Goal: Task Accomplishment & Management: Complete application form

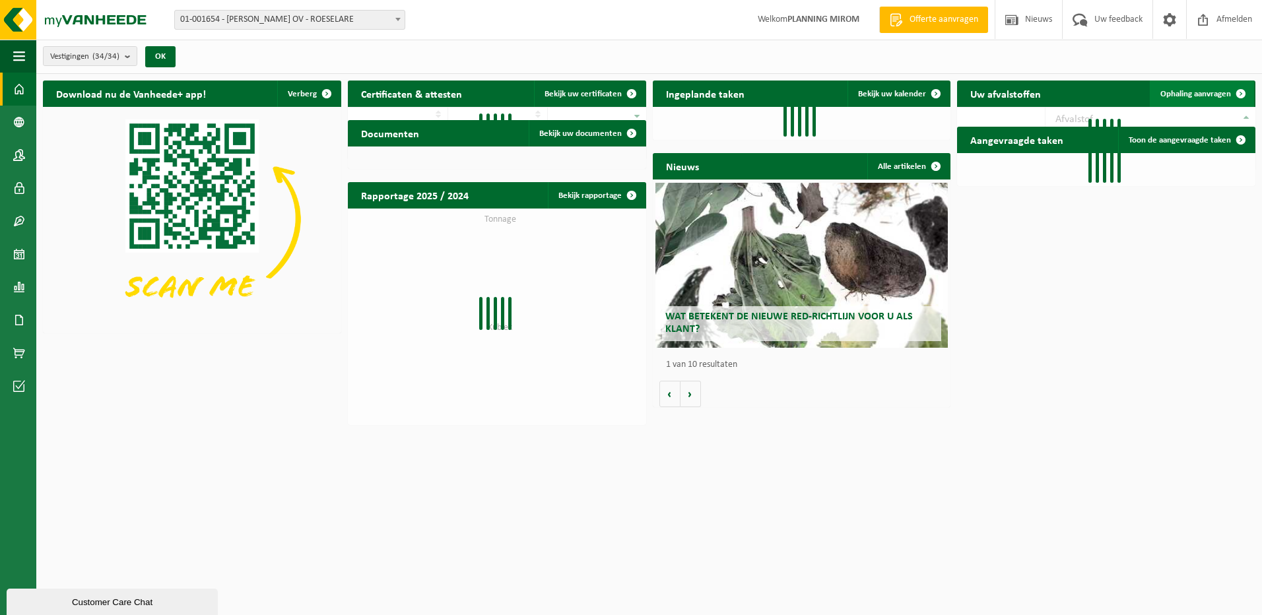
click at [1227, 102] on link "Ophaling aanvragen" at bounding box center [1202, 94] width 104 height 26
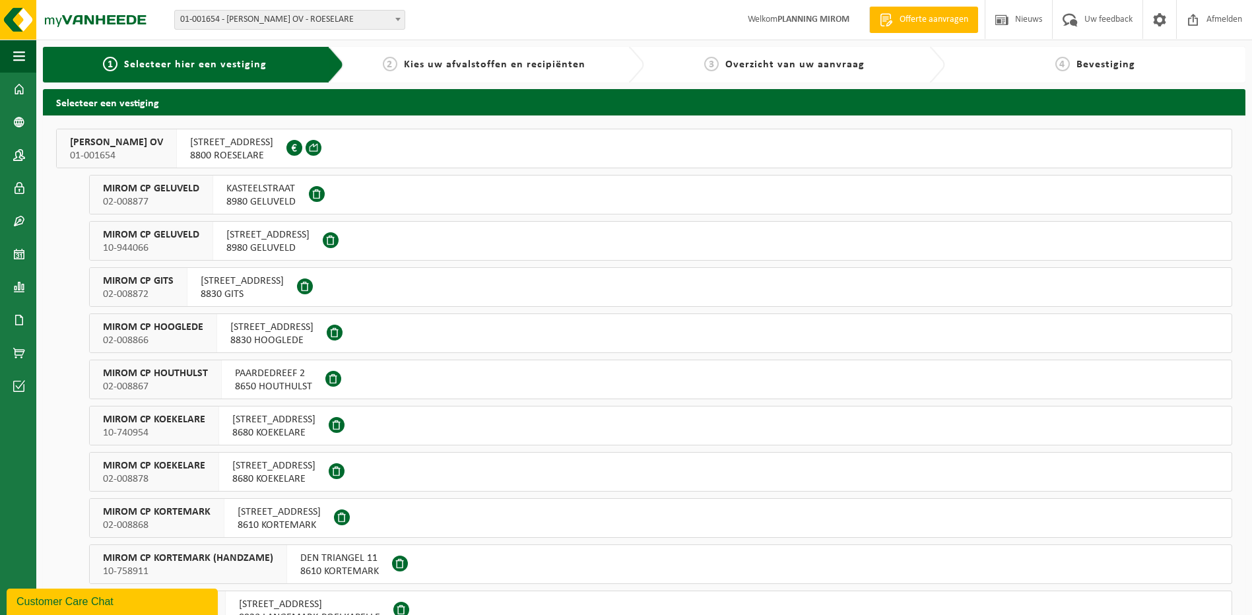
click at [244, 146] on span "OOSTNIEUWKERKSESTEENWEG 121" at bounding box center [231, 142] width 83 height 13
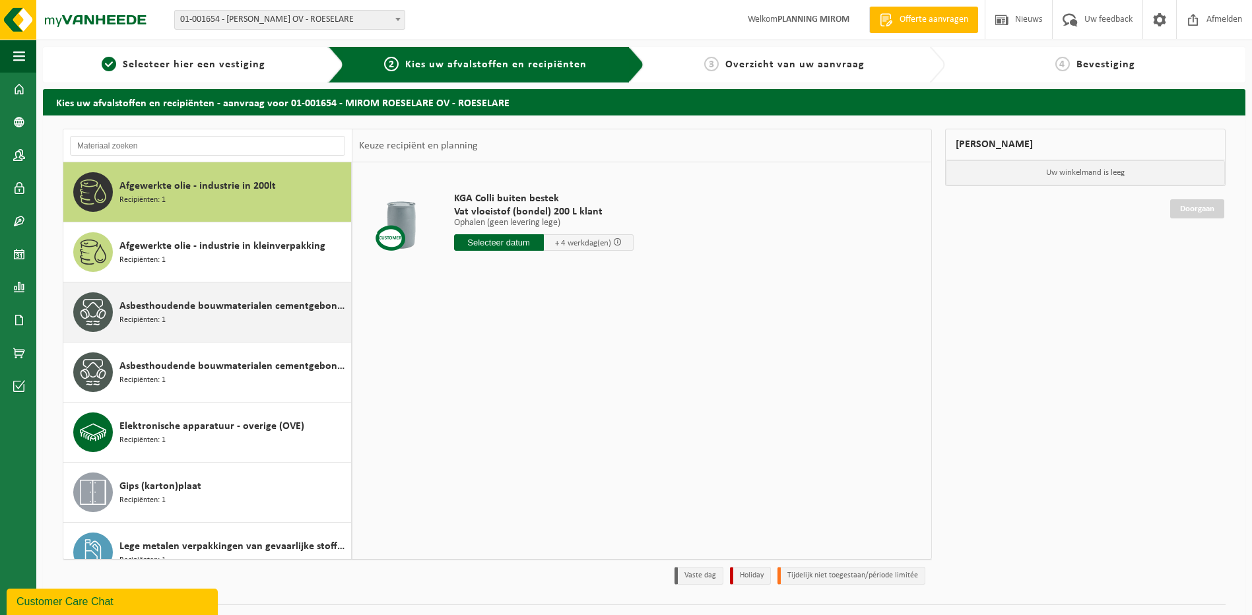
click at [182, 313] on span "Asbesthoudende bouwmaterialen cementgebonden (hechtgebonden)" at bounding box center [233, 306] width 228 height 16
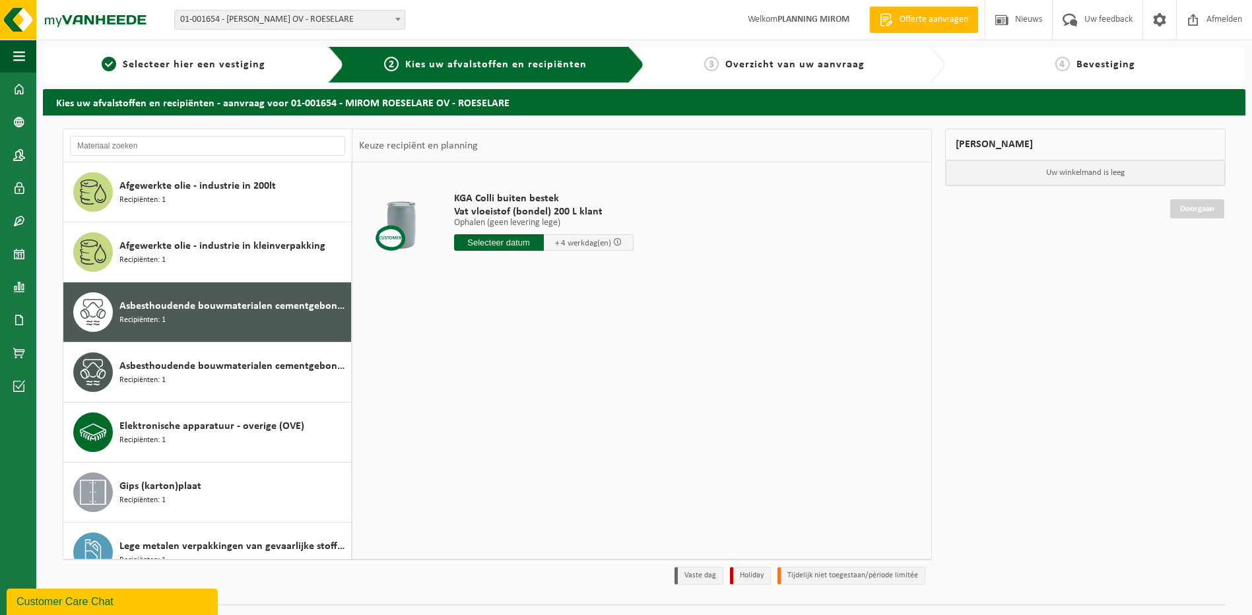
scroll to position [83, 0]
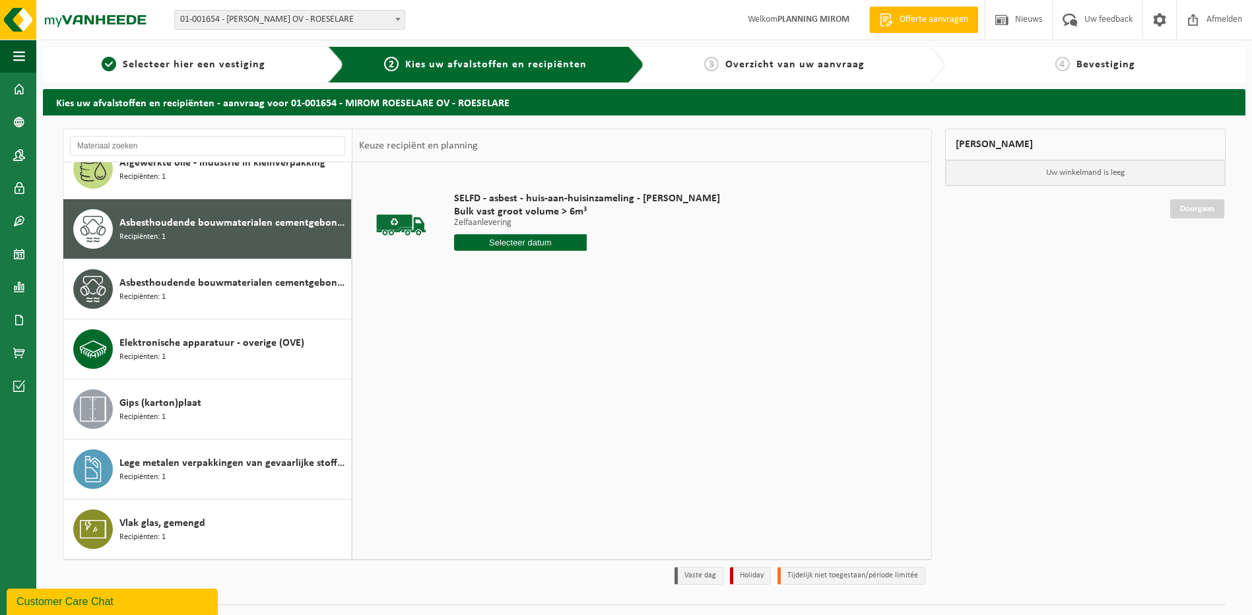
click at [559, 246] on input "text" at bounding box center [520, 242] width 133 height 17
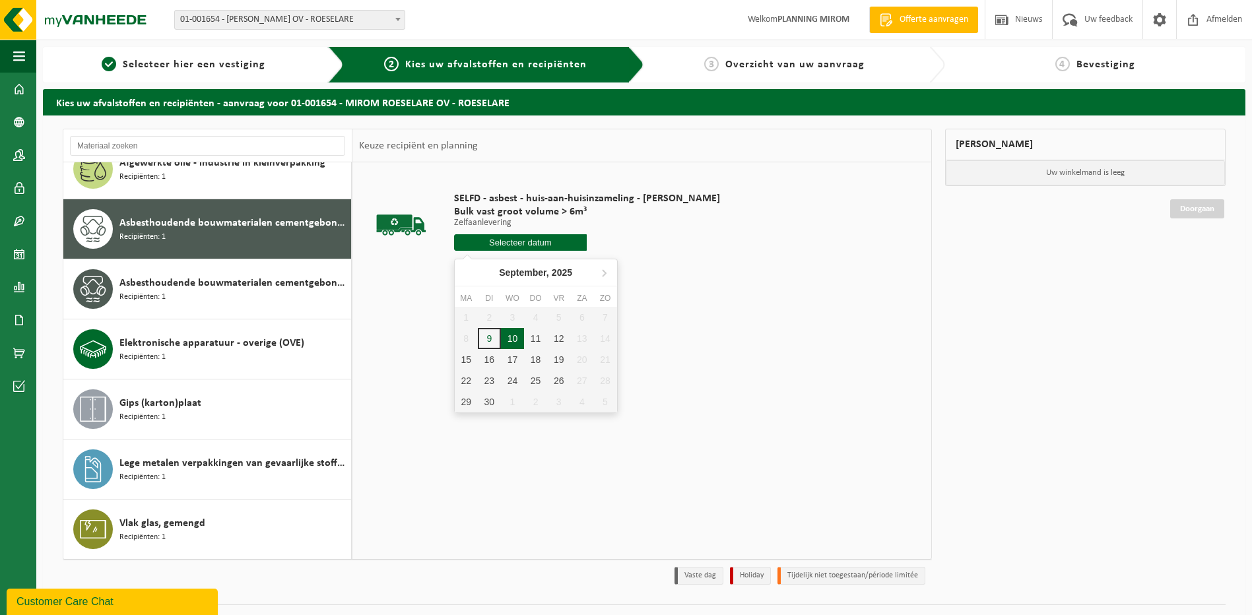
click at [512, 332] on div "10" at bounding box center [512, 338] width 23 height 21
type input "Van 2025-09-10"
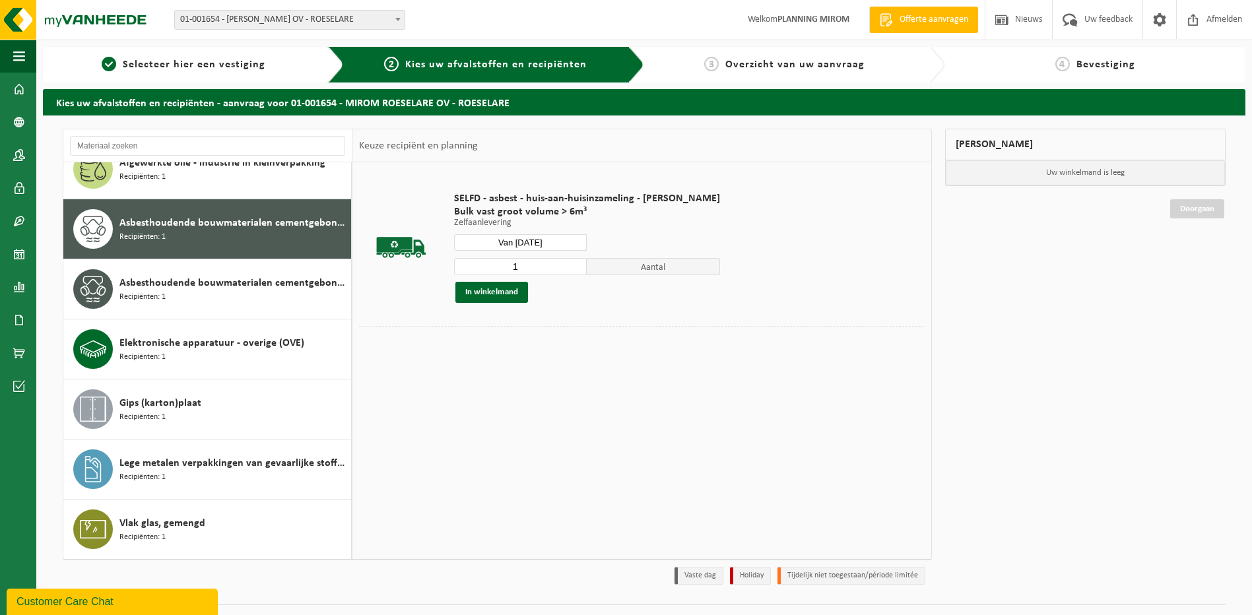
click at [549, 269] on input "1" at bounding box center [520, 266] width 133 height 17
type input "2"
click at [575, 265] on input "2" at bounding box center [520, 266] width 133 height 17
click at [493, 302] on button "In winkelmand" at bounding box center [492, 292] width 73 height 21
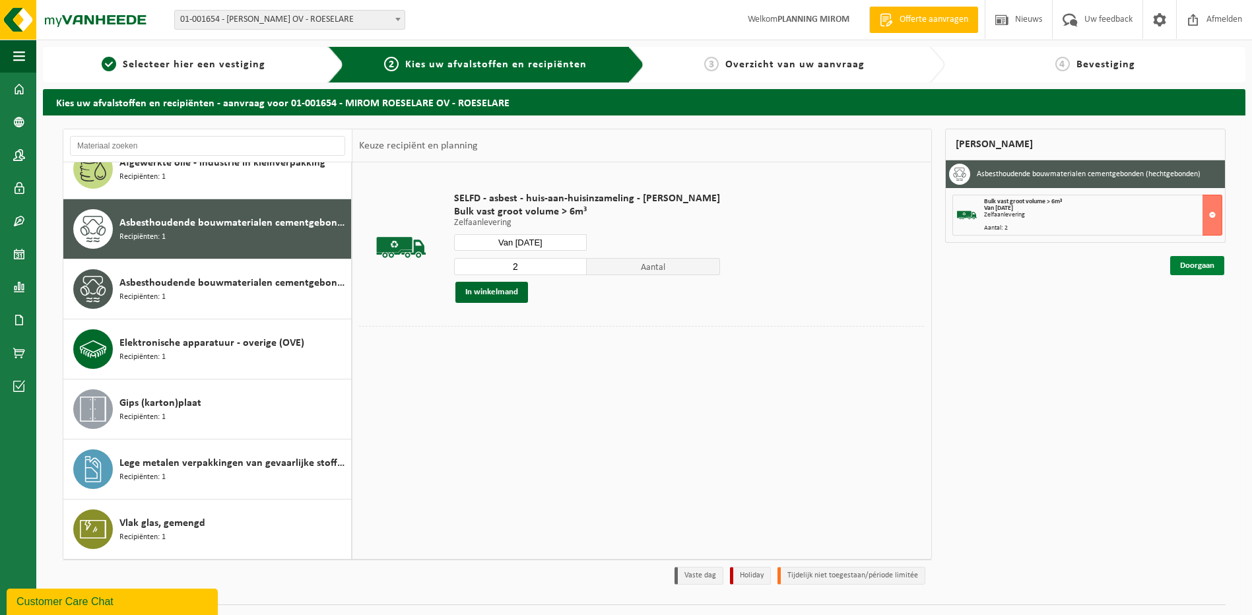
click at [1204, 268] on link "Doorgaan" at bounding box center [1197, 265] width 54 height 19
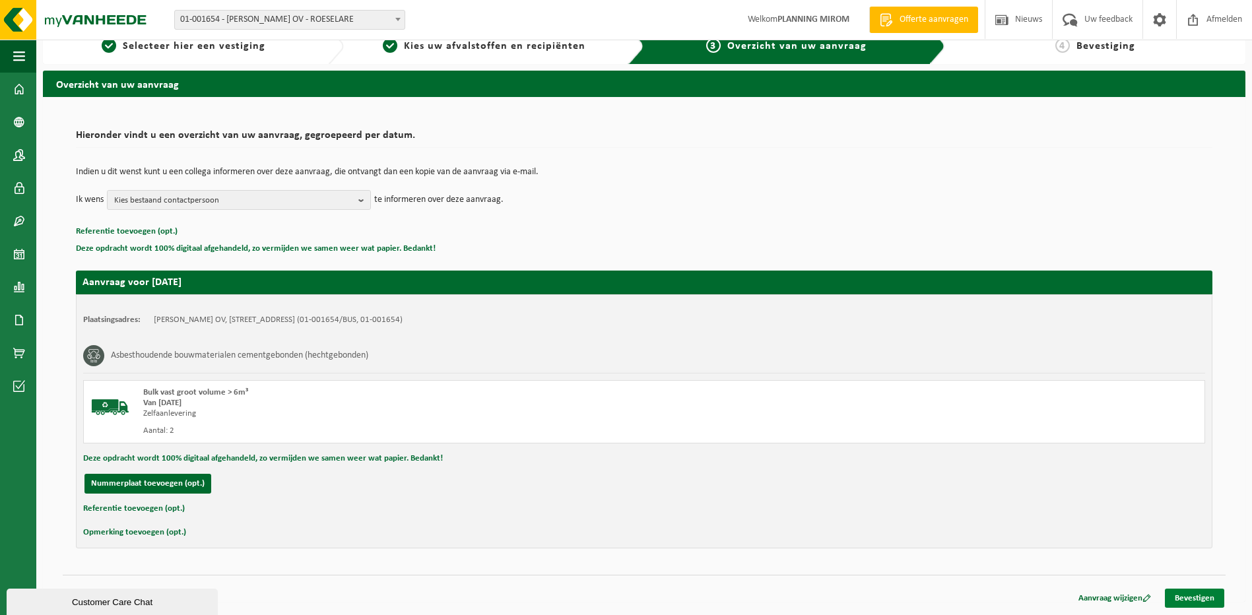
click at [1207, 607] on div "Aanvraag wijzigen Bevestigen" at bounding box center [1146, 598] width 158 height 19
drag, startPoint x: 1207, startPoint y: 607, endPoint x: 1204, endPoint y: 593, distance: 14.1
click at [1204, 593] on link "Bevestigen" at bounding box center [1194, 598] width 59 height 19
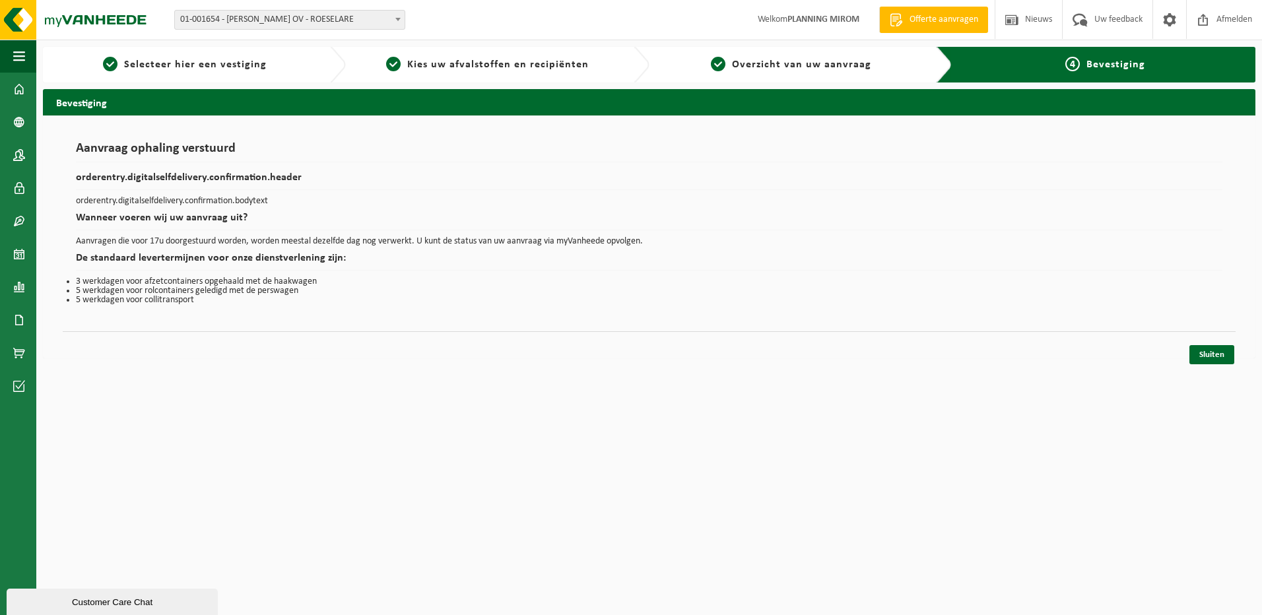
click at [1214, 373] on html "Vestiging: 01-001654 - MIROM ROESELARE OV - ROESELARE 02-008877 - MIROM CP GELU…" at bounding box center [631, 307] width 1262 height 615
click at [1210, 354] on link "Sluiten" at bounding box center [1212, 354] width 45 height 19
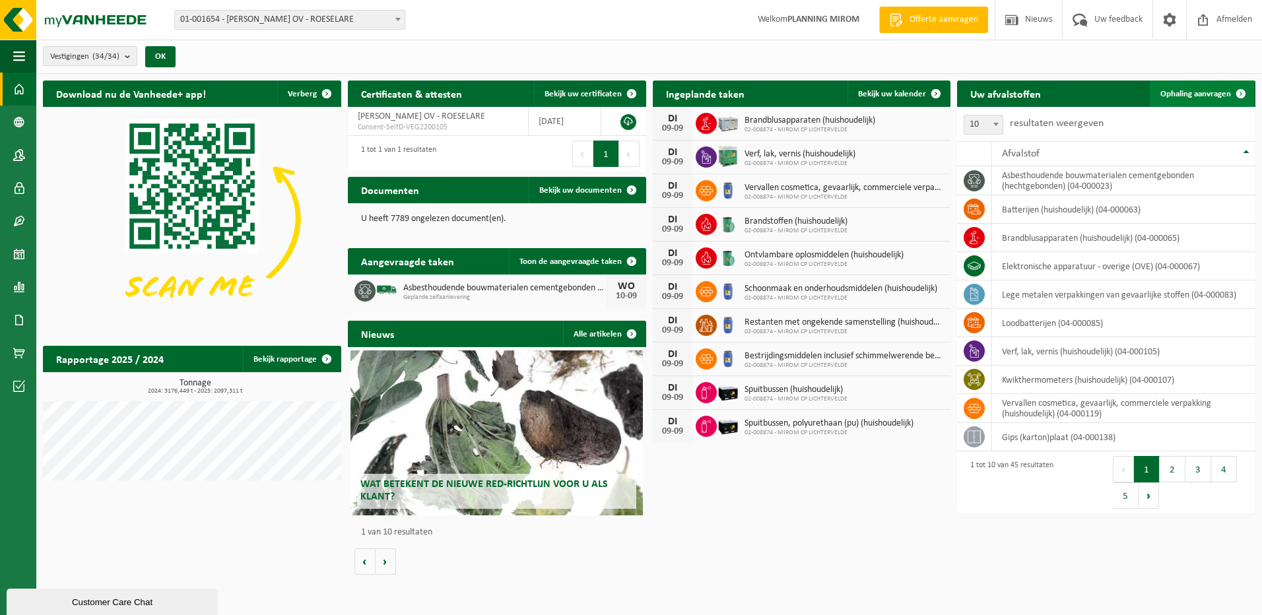
click at [1203, 102] on link "Ophaling aanvragen" at bounding box center [1202, 94] width 104 height 26
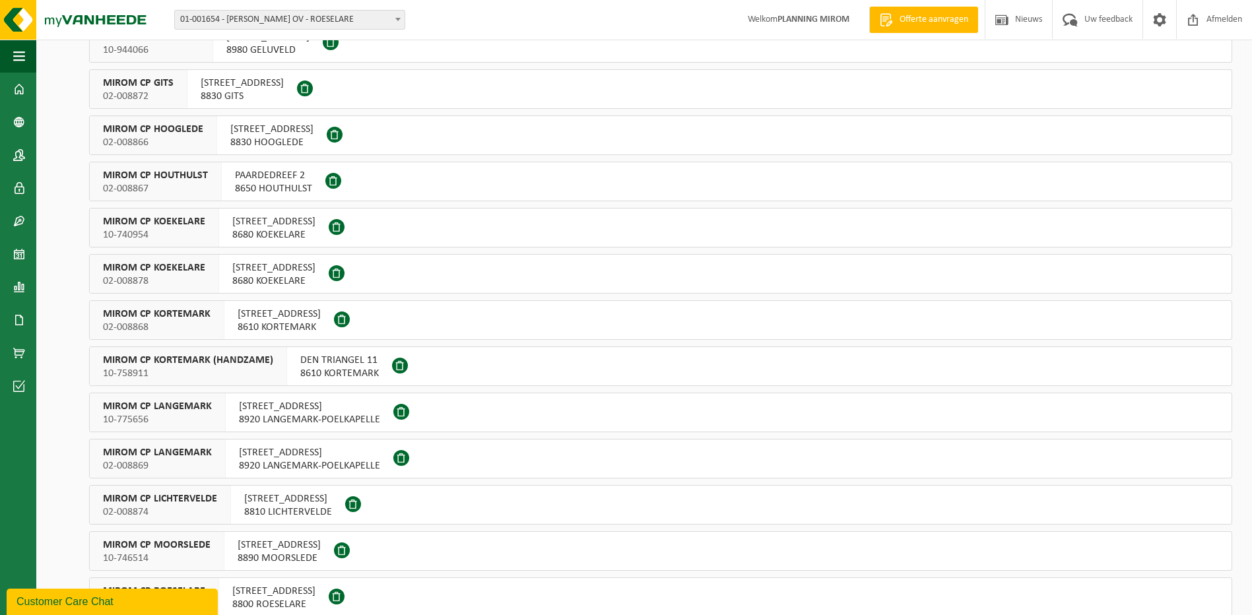
scroll to position [264, 0]
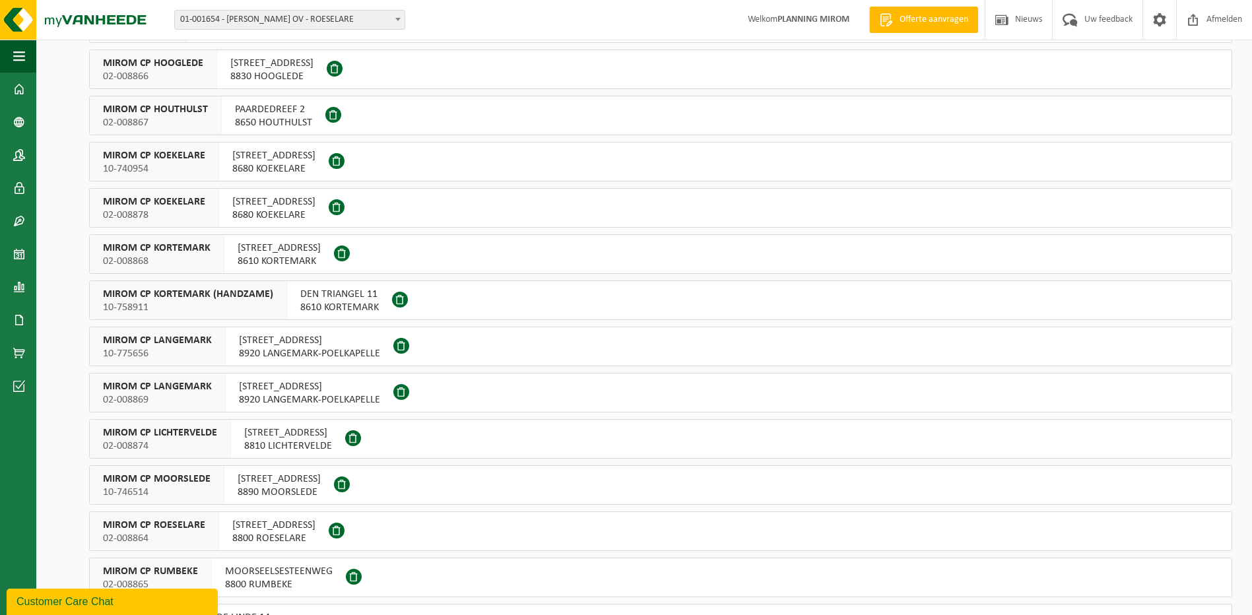
click at [271, 444] on span "8810 LICHTERVELDE" at bounding box center [288, 446] width 88 height 13
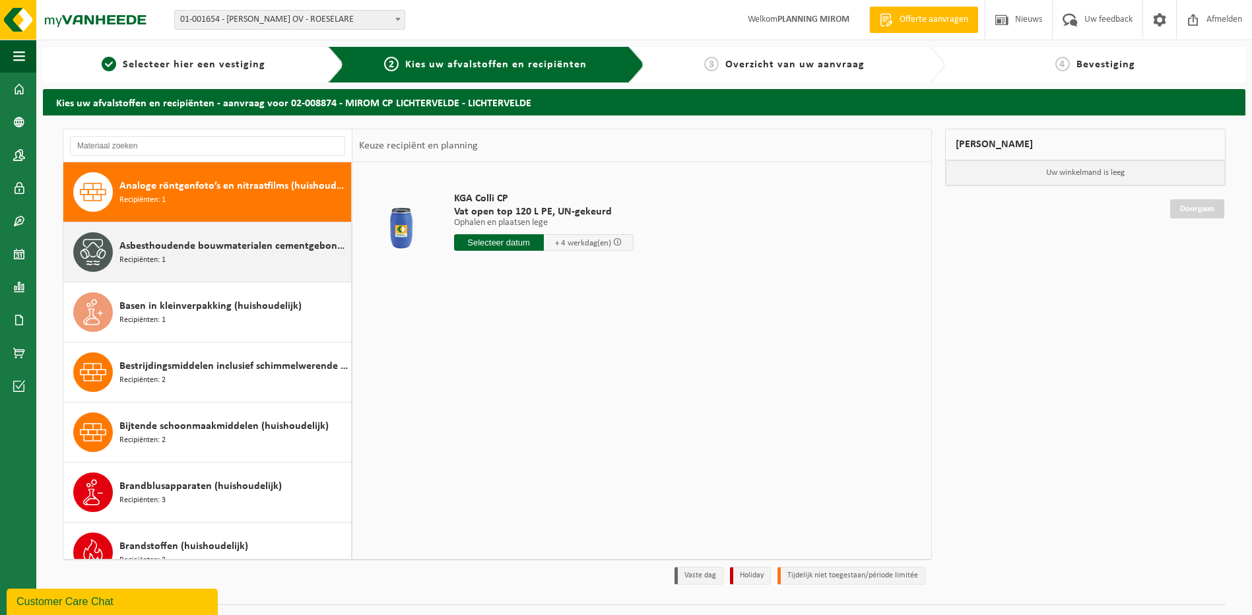
click at [174, 250] on span "Asbesthoudende bouwmaterialen cementgebonden (hechtgebonden)" at bounding box center [233, 246] width 228 height 16
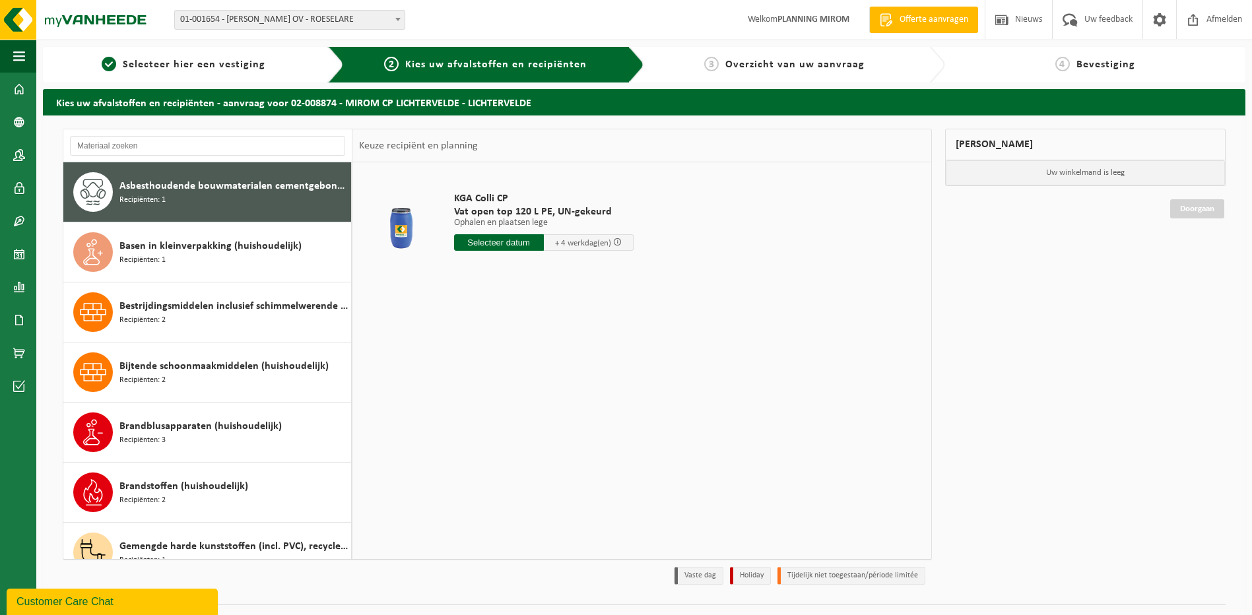
scroll to position [60, 0]
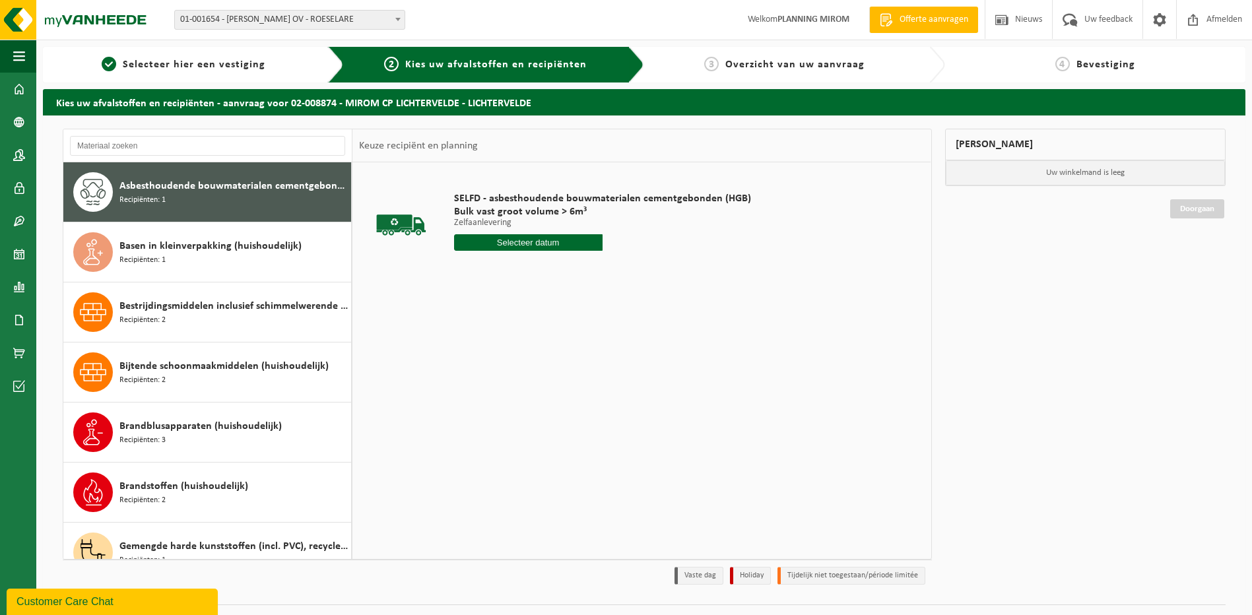
click at [502, 245] on input "text" at bounding box center [528, 242] width 149 height 17
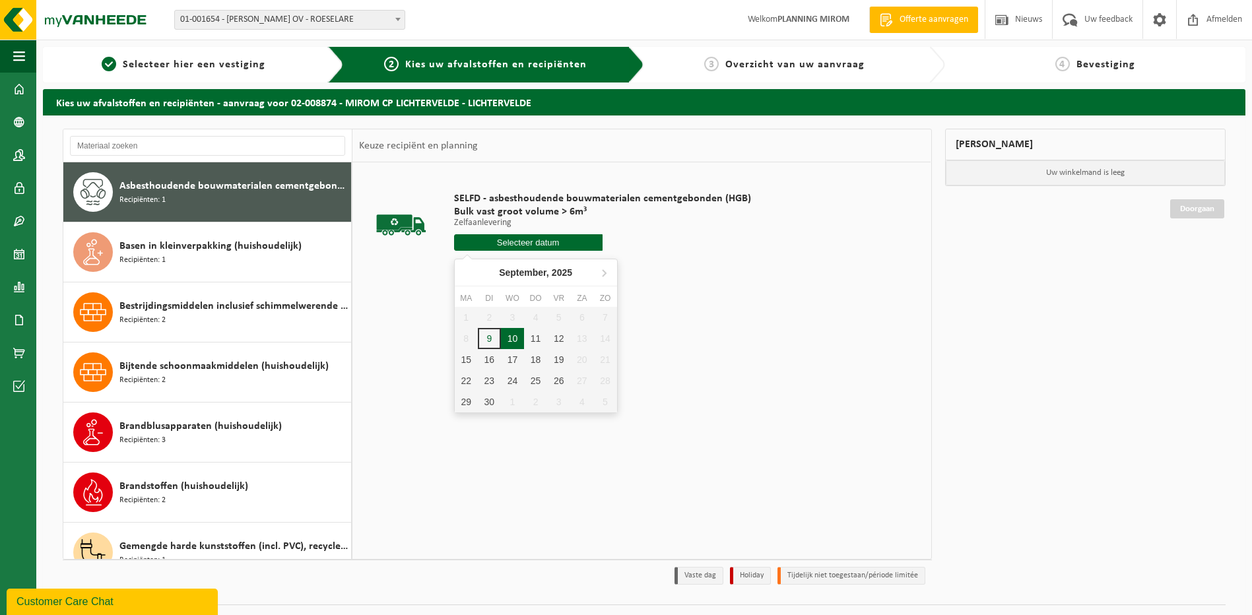
click at [510, 335] on div "10" at bounding box center [512, 338] width 23 height 21
type input "Van [DATE]"
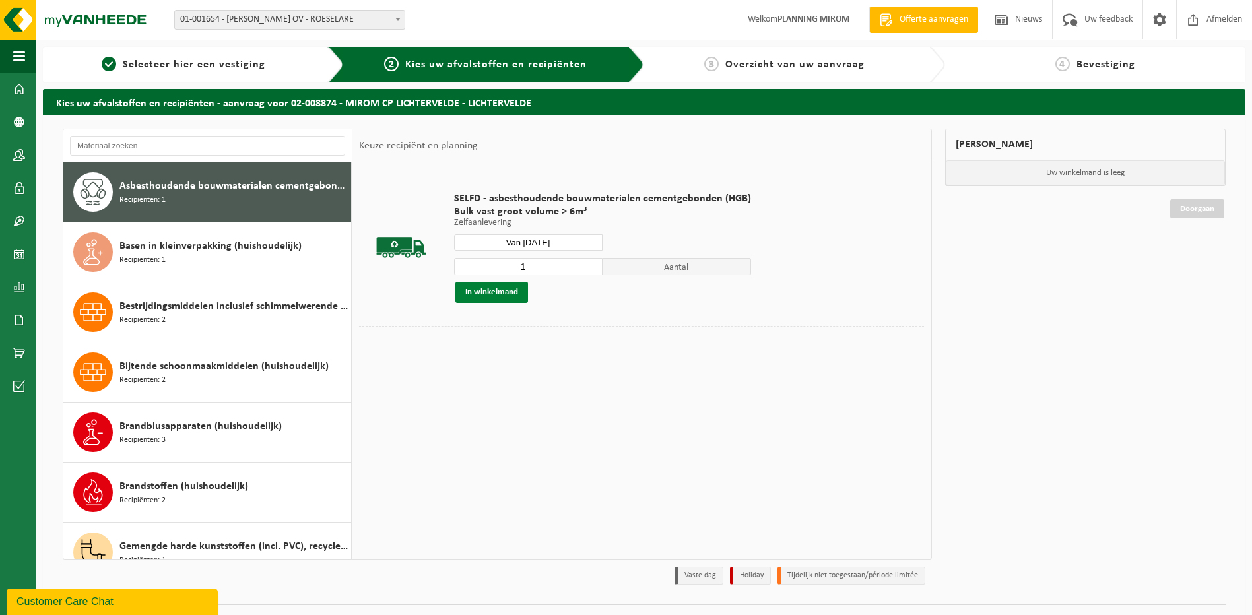
click at [506, 289] on button "In winkelmand" at bounding box center [492, 292] width 73 height 21
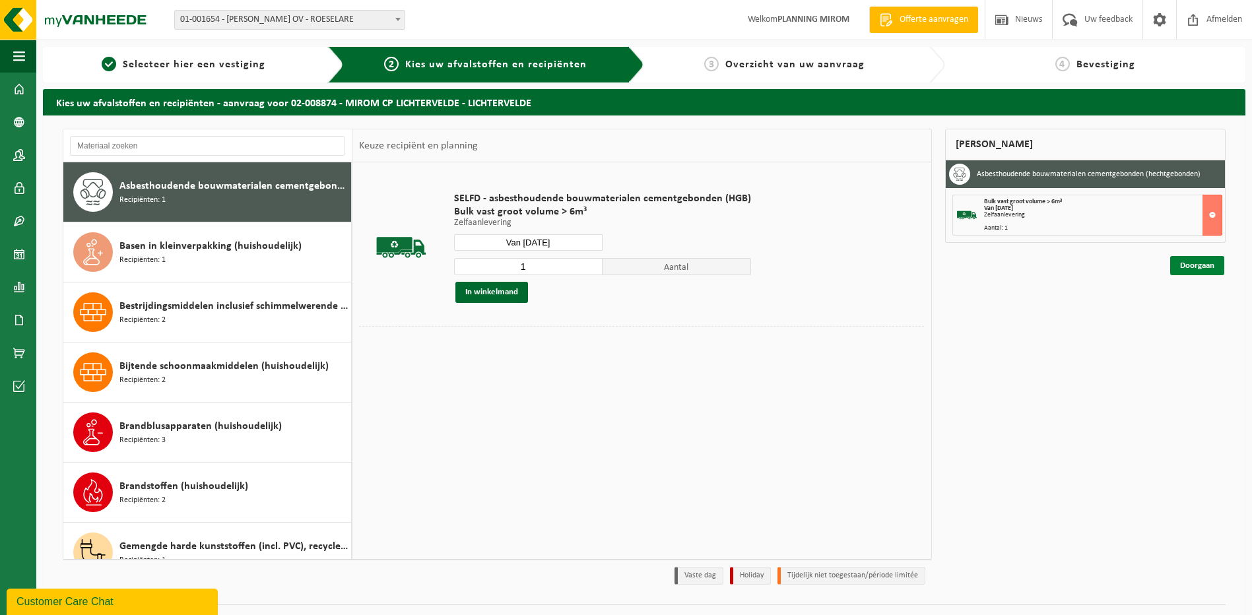
click at [1189, 270] on link "Doorgaan" at bounding box center [1197, 265] width 54 height 19
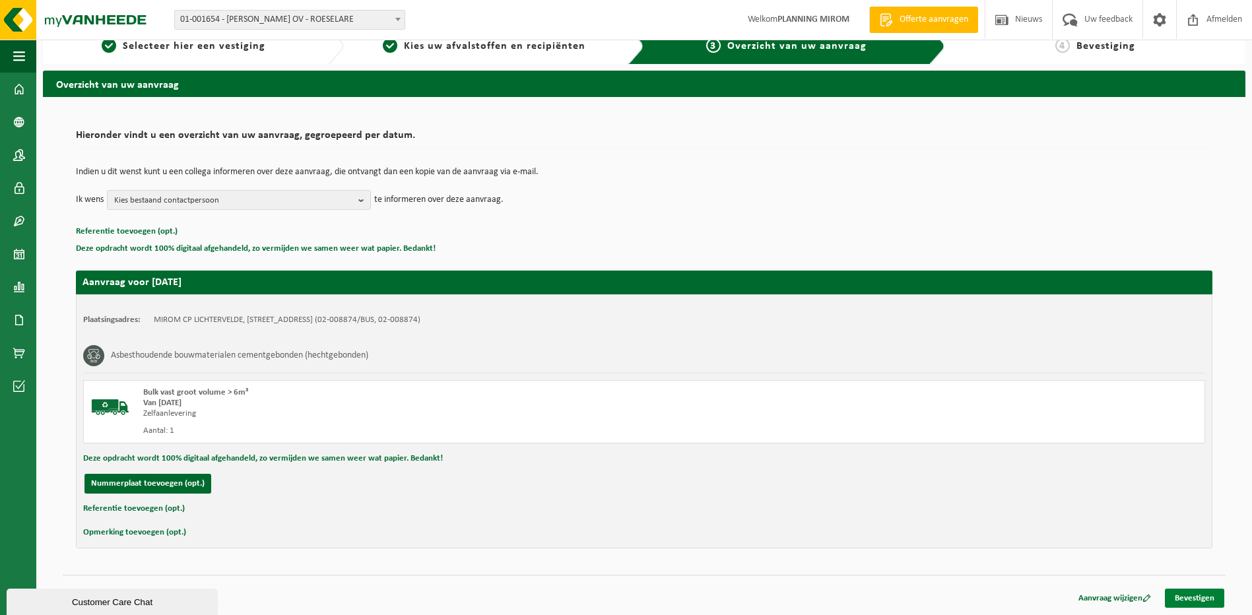
click at [1196, 599] on link "Bevestigen" at bounding box center [1194, 598] width 59 height 19
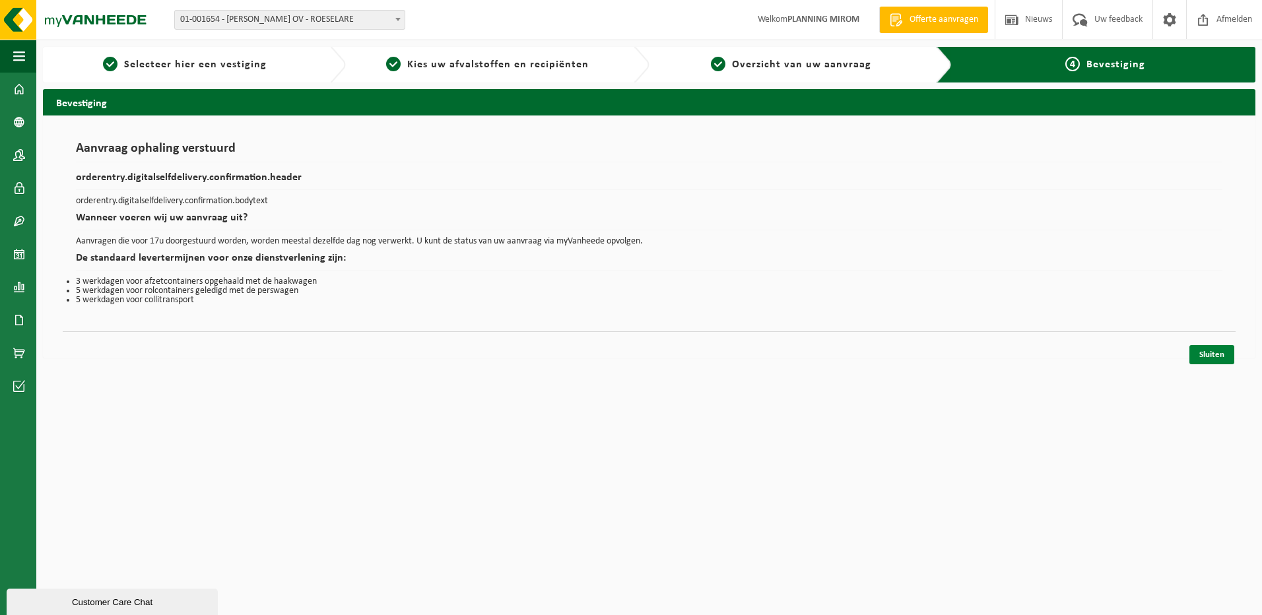
click at [1205, 360] on link "Sluiten" at bounding box center [1212, 354] width 45 height 19
